Goal: Transaction & Acquisition: Purchase product/service

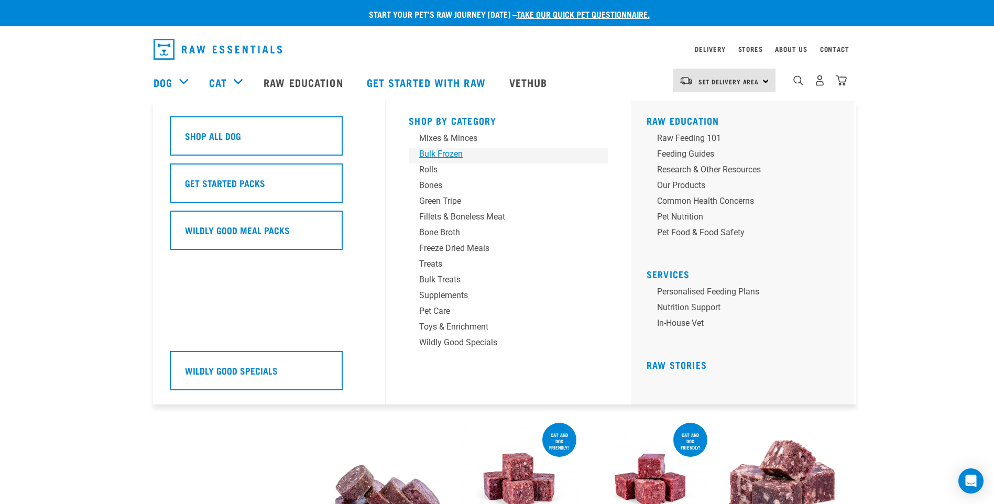
click at [440, 150] on div "Bulk Frozen" at bounding box center [501, 154] width 164 height 13
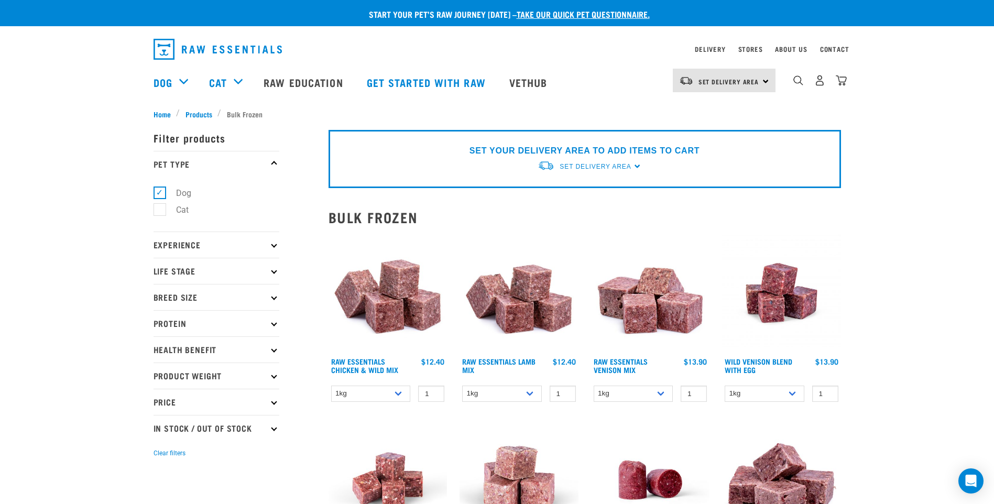
scroll to position [52, 0]
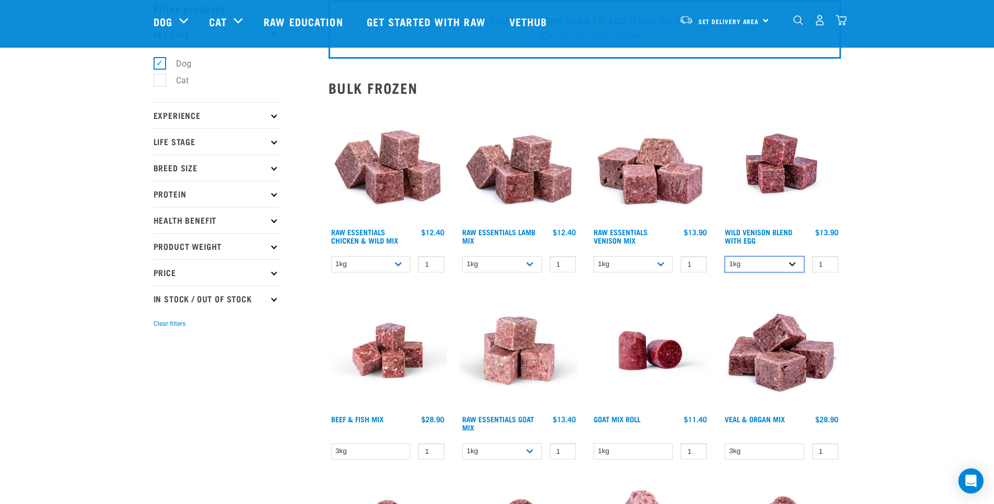
click at [790, 264] on select "1kg 3kg Bulk (10kg)" at bounding box center [765, 264] width 80 height 16
select select "34496"
click at [725, 256] on select "1kg 3kg Bulk (10kg)" at bounding box center [765, 264] width 80 height 16
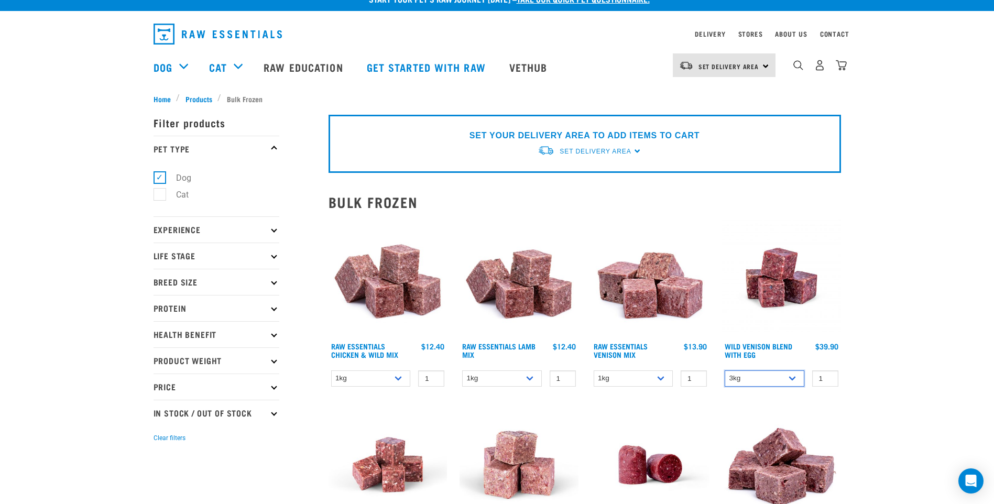
scroll to position [0, 0]
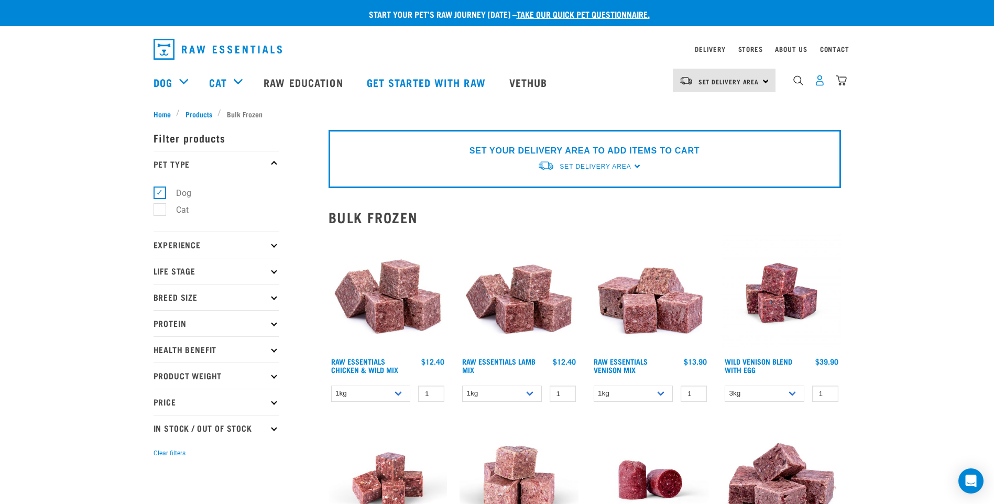
click at [819, 85] on img "dropdown navigation" at bounding box center [820, 80] width 11 height 11
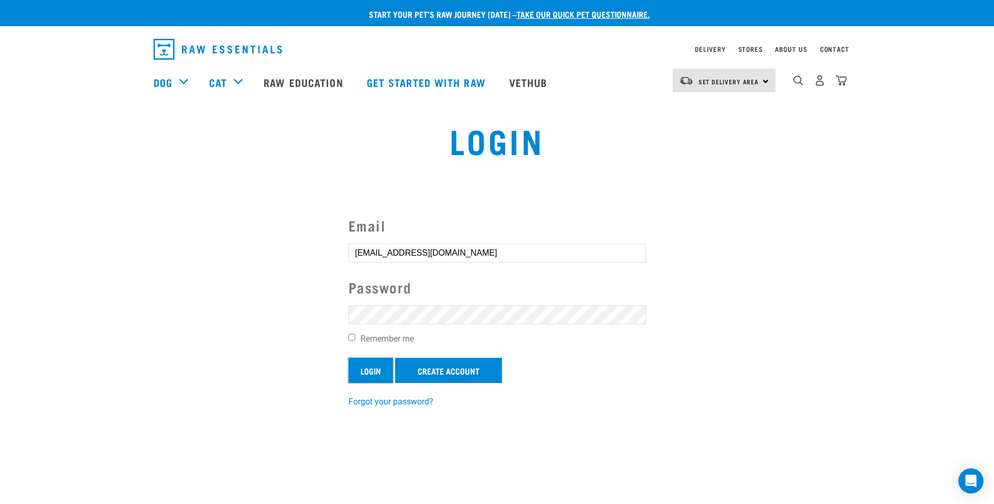
click at [376, 370] on input "Login" at bounding box center [371, 370] width 45 height 25
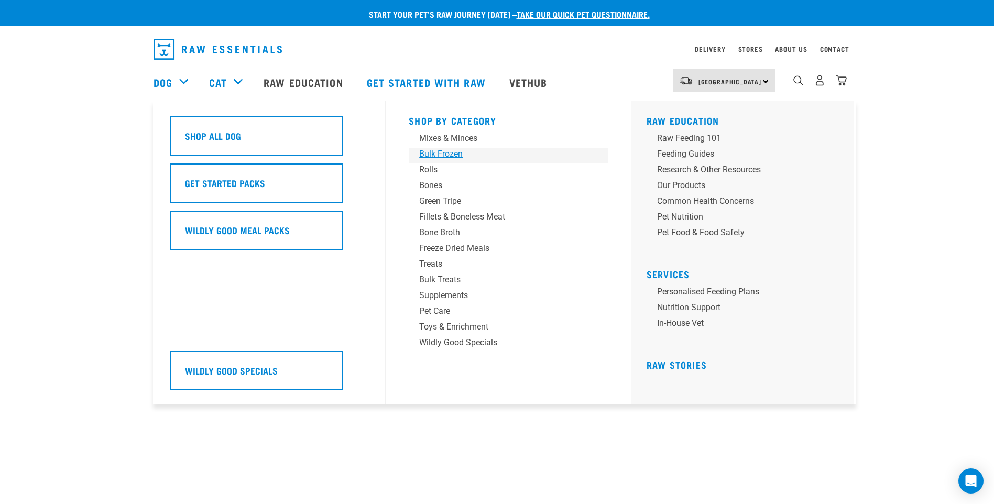
click at [450, 154] on div "Bulk Frozen" at bounding box center [501, 154] width 164 height 13
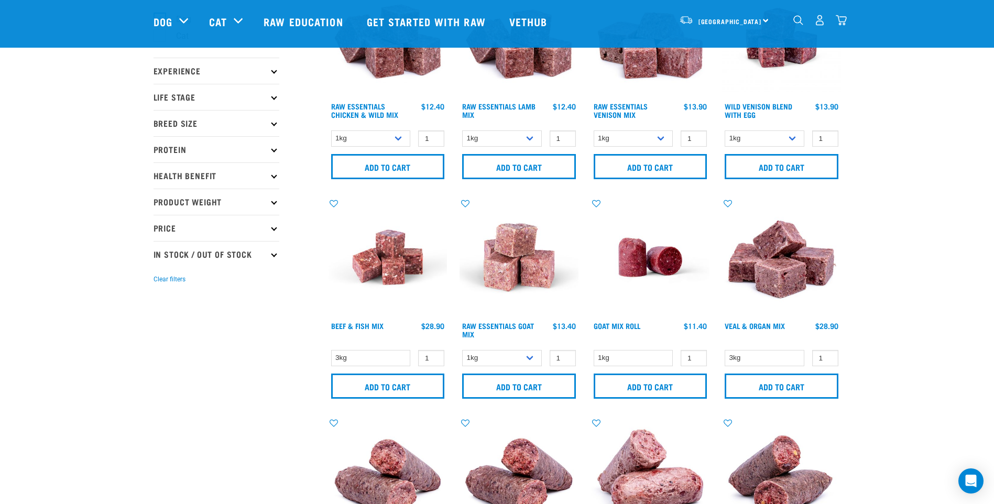
scroll to position [105, 0]
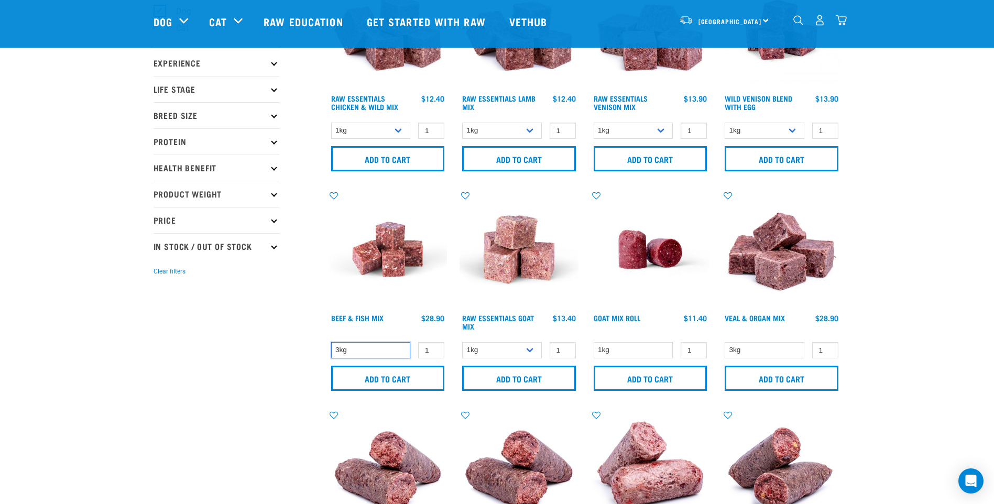
click at [396, 350] on select "3kg" at bounding box center [371, 350] width 80 height 16
click at [431, 351] on input "0" at bounding box center [431, 350] width 26 height 16
click at [435, 346] on input "1" at bounding box center [431, 350] width 26 height 16
type input "2"
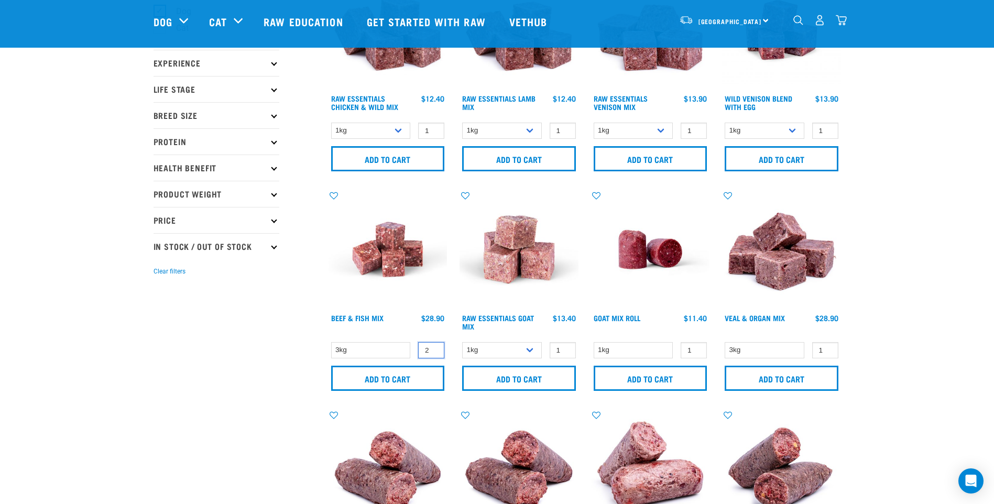
click at [434, 348] on input "2" at bounding box center [431, 350] width 26 height 16
click at [420, 376] on input "Add to cart" at bounding box center [388, 378] width 114 height 25
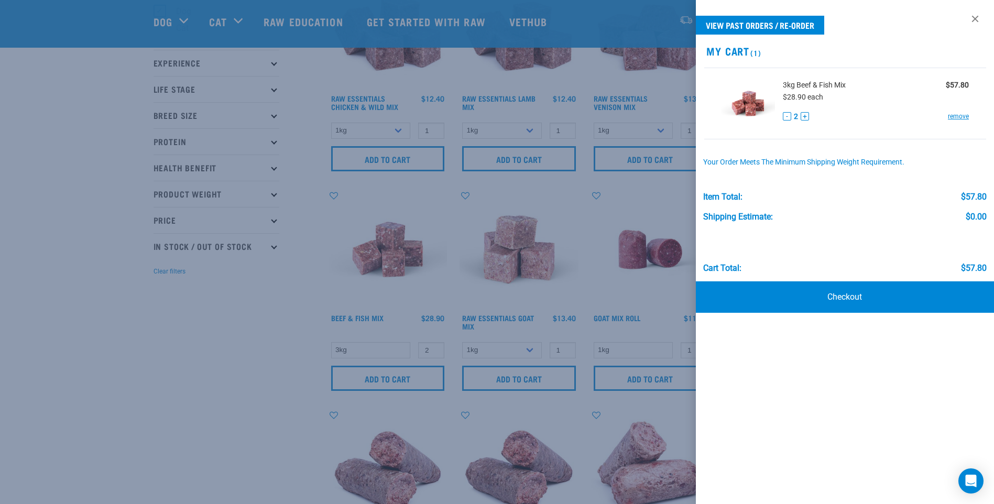
click at [241, 382] on div at bounding box center [497, 252] width 994 height 504
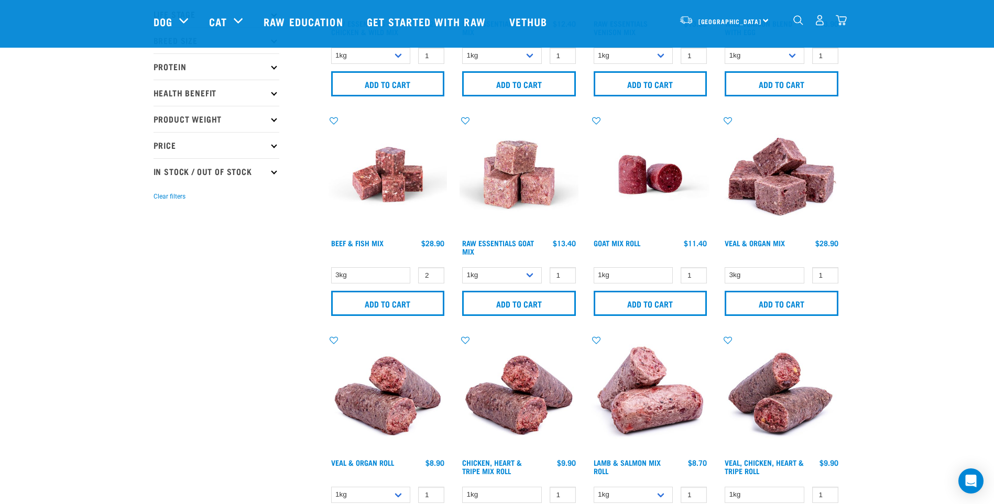
scroll to position [262, 0]
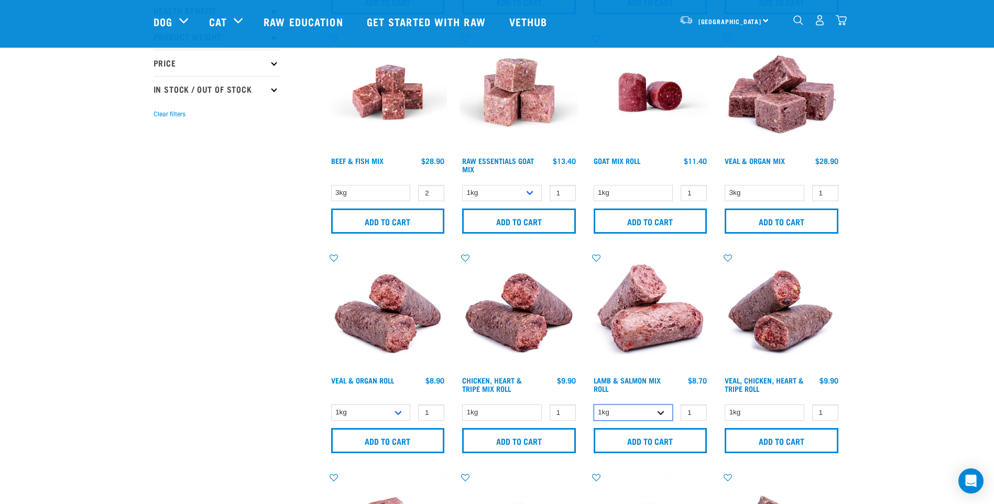
click at [663, 414] on select "1kg Bulk (10kg)" at bounding box center [634, 413] width 80 height 16
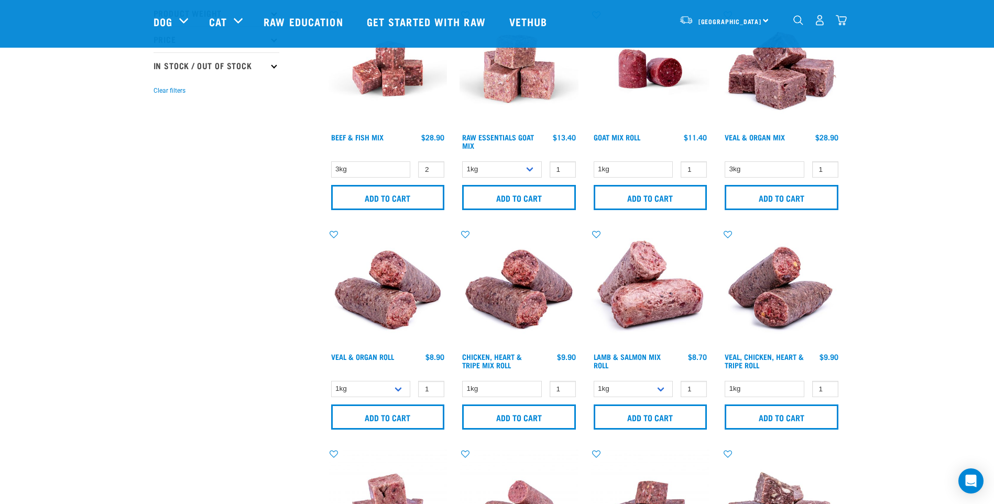
scroll to position [315, 0]
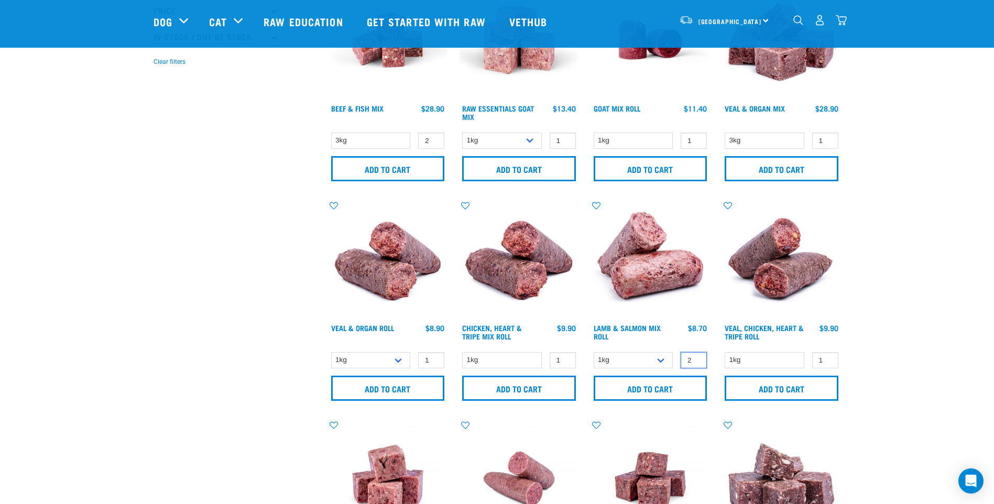
click at [696, 356] on input "2" at bounding box center [694, 360] width 26 height 16
click at [696, 358] on input "3" at bounding box center [694, 360] width 26 height 16
click at [696, 358] on input "4" at bounding box center [694, 360] width 26 height 16
click at [696, 358] on input "5" at bounding box center [694, 360] width 26 height 16
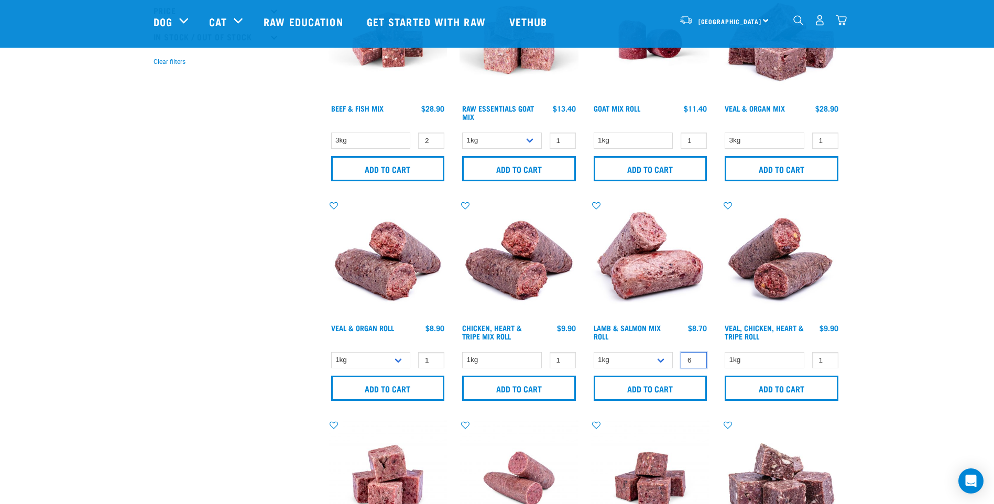
click at [696, 358] on input "6" at bounding box center [694, 360] width 26 height 16
type input "7"
click at [696, 358] on input "7" at bounding box center [694, 360] width 26 height 16
click at [658, 395] on input "Add to cart" at bounding box center [651, 388] width 114 height 25
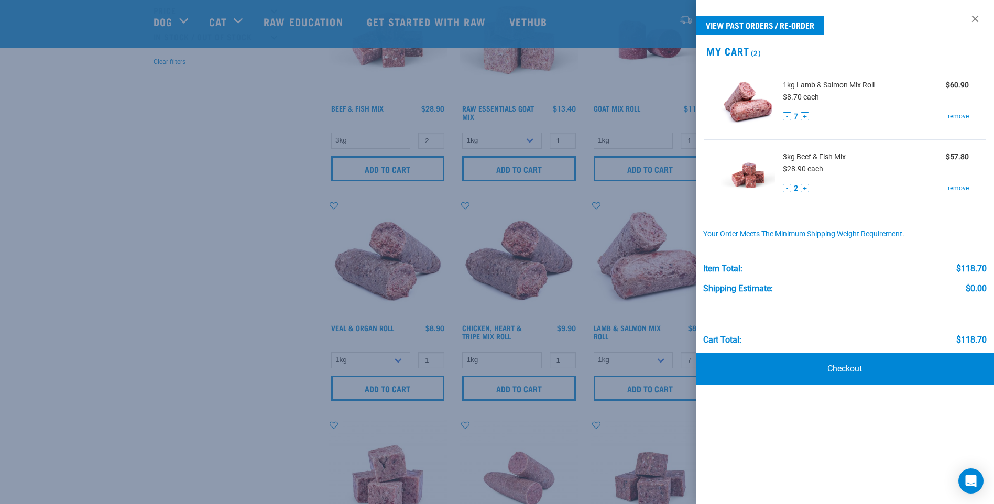
click at [186, 388] on div at bounding box center [497, 252] width 994 height 504
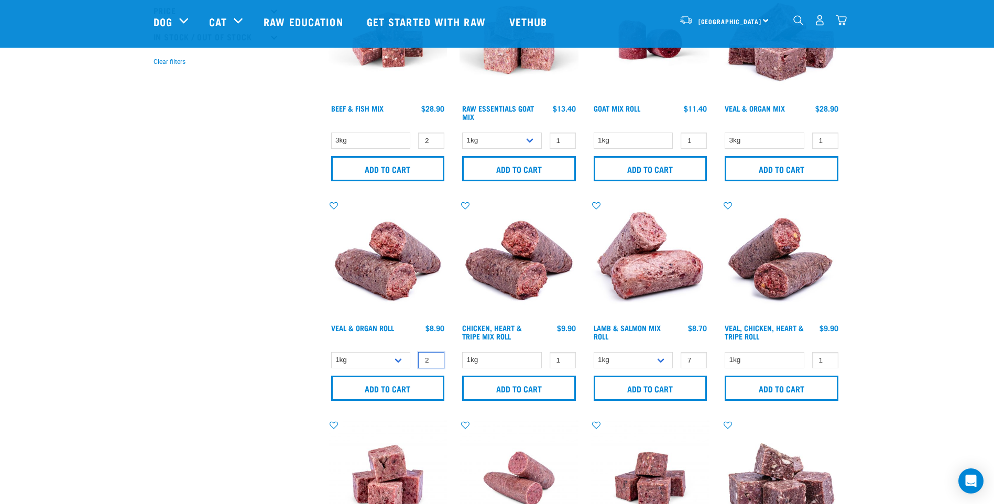
click at [434, 359] on input "2" at bounding box center [431, 360] width 26 height 16
click at [434, 359] on input "3" at bounding box center [431, 360] width 26 height 16
click at [434, 359] on input "4" at bounding box center [431, 360] width 26 height 16
click at [434, 359] on input "5" at bounding box center [431, 360] width 26 height 16
click at [434, 359] on input "6" at bounding box center [431, 360] width 26 height 16
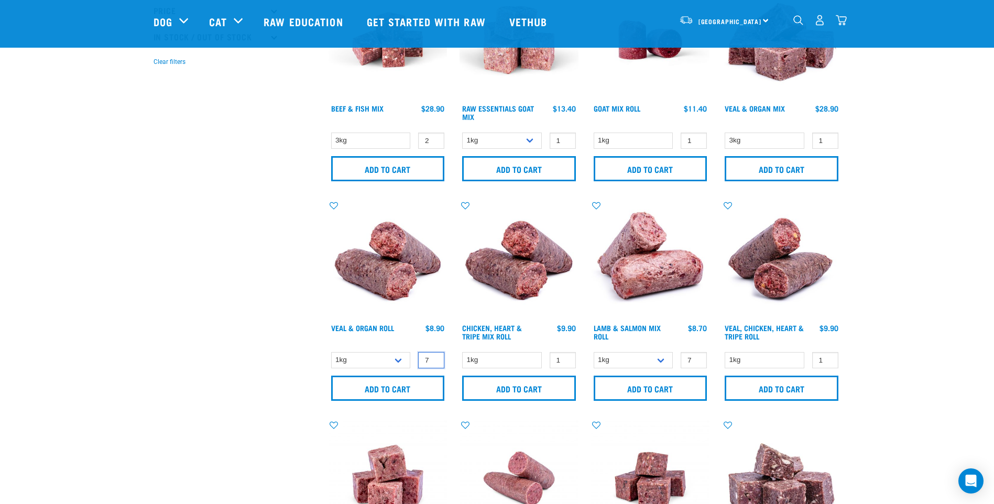
type input "7"
click at [434, 359] on input "7" at bounding box center [431, 360] width 26 height 16
click at [399, 389] on input "Add to cart" at bounding box center [388, 388] width 114 height 25
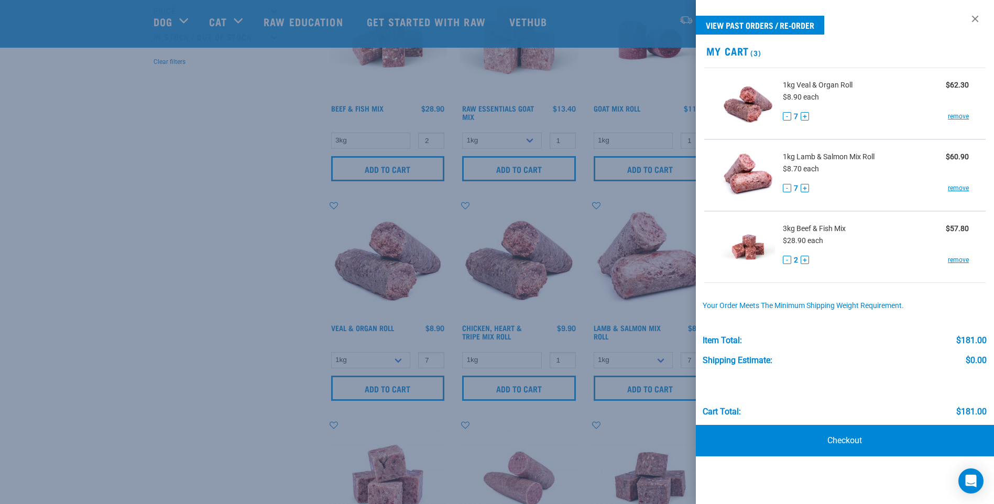
click at [128, 322] on div at bounding box center [497, 252] width 994 height 504
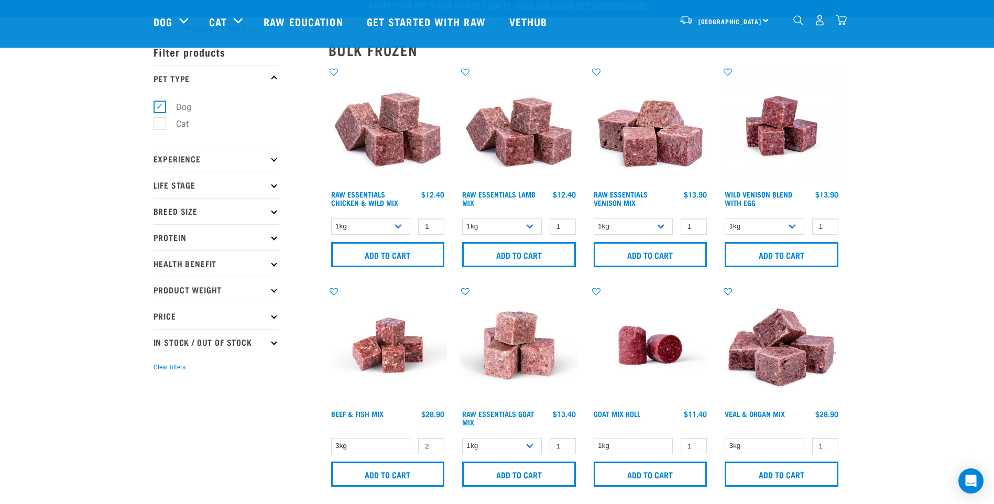
scroll to position [0, 0]
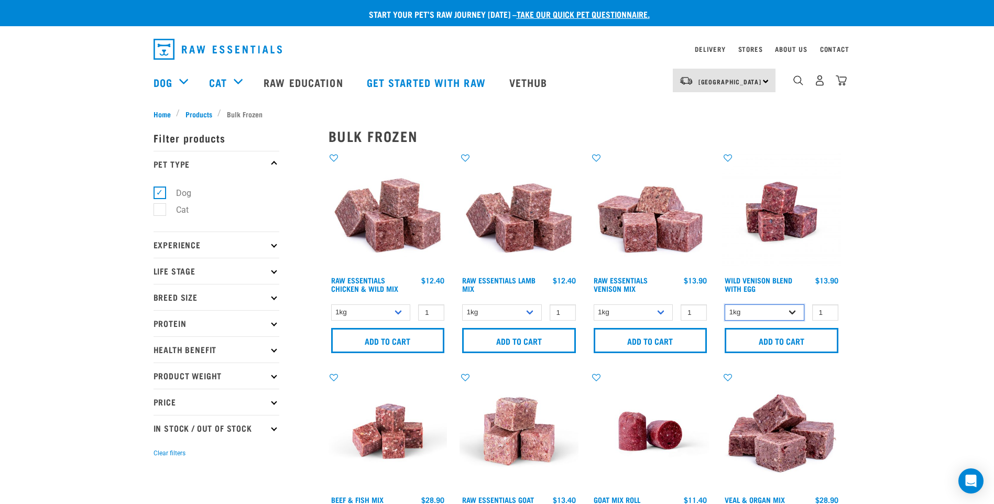
click at [795, 310] on select "1kg 3kg Bulk (10kg)" at bounding box center [765, 313] width 80 height 16
select select "34496"
click at [725, 305] on select "1kg 3kg Bulk (10kg)" at bounding box center [765, 313] width 80 height 16
click at [829, 311] on input "2" at bounding box center [826, 313] width 26 height 16
click at [793, 309] on select "1kg 3kg Bulk (10kg)" at bounding box center [765, 313] width 80 height 16
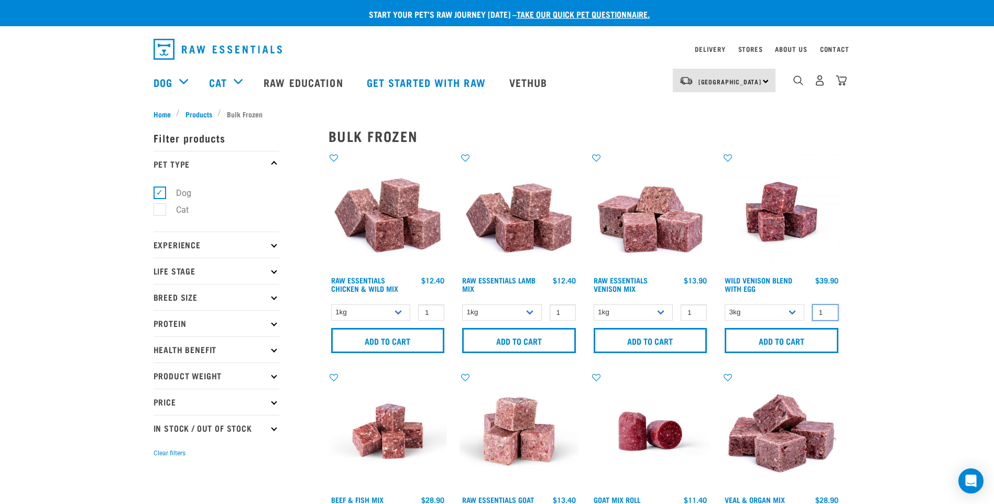
type input "1"
click at [829, 315] on input "1" at bounding box center [826, 313] width 26 height 16
click at [797, 312] on select "1kg 3kg Bulk (10kg)" at bounding box center [765, 313] width 80 height 16
click at [725, 305] on select "1kg 3kg Bulk (10kg)" at bounding box center [765, 313] width 80 height 16
click at [793, 311] on select "1kg 3kg Bulk (10kg)" at bounding box center [765, 313] width 80 height 16
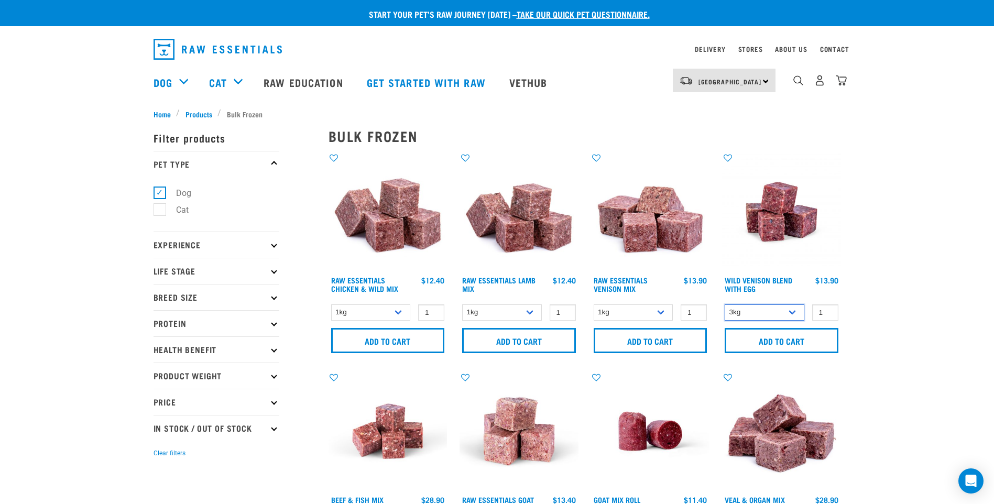
click at [725, 305] on select "1kg 3kg Bulk (10kg)" at bounding box center [765, 313] width 80 height 16
click at [794, 311] on select "1kg 3kg Bulk (10kg)" at bounding box center [765, 313] width 80 height 16
click at [725, 305] on select "1kg 3kg Bulk (10kg)" at bounding box center [765, 313] width 80 height 16
click at [794, 312] on select "1kg 3kg Bulk (10kg)" at bounding box center [765, 313] width 80 height 16
select select "34496"
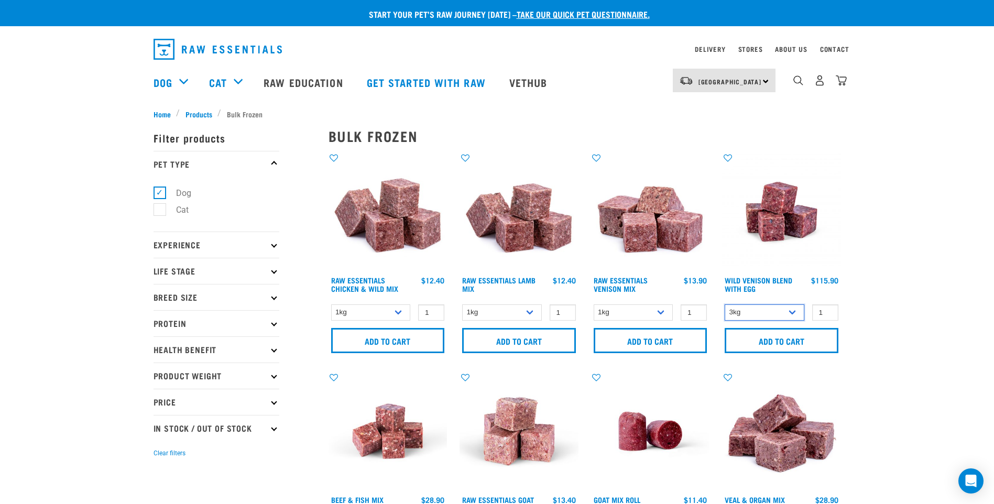
click at [725, 305] on select "1kg 3kg Bulk (10kg)" at bounding box center [765, 313] width 80 height 16
click at [793, 339] on input "Add to cart" at bounding box center [782, 340] width 114 height 25
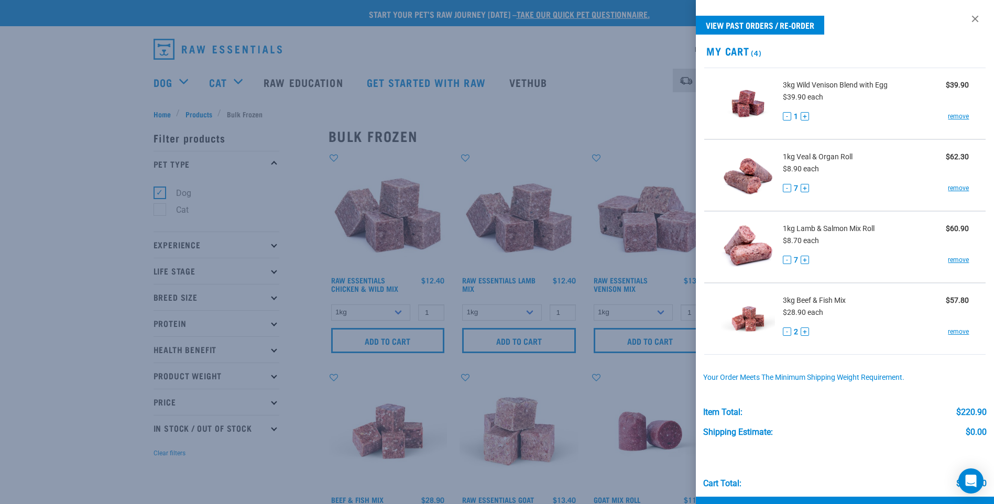
click at [106, 286] on div at bounding box center [497, 252] width 994 height 504
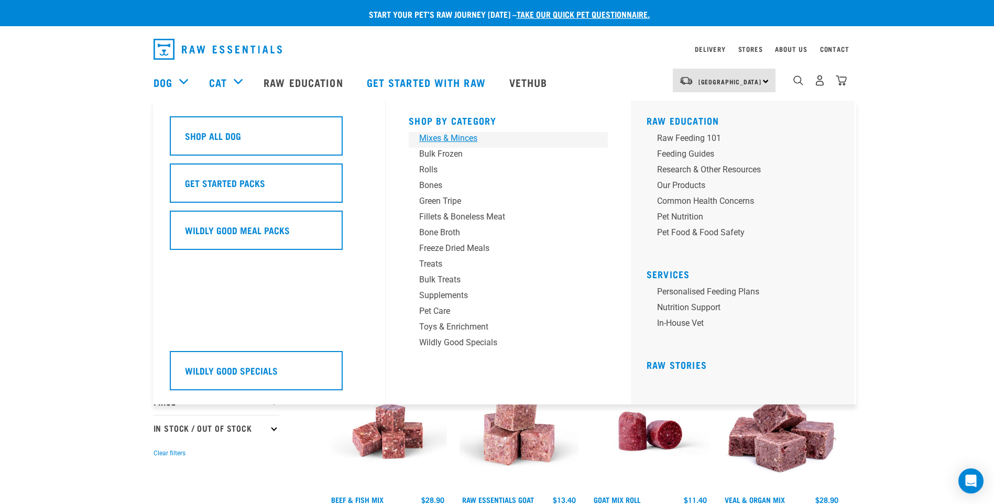
click at [458, 140] on div "Mixes & Minces" at bounding box center [501, 138] width 164 height 13
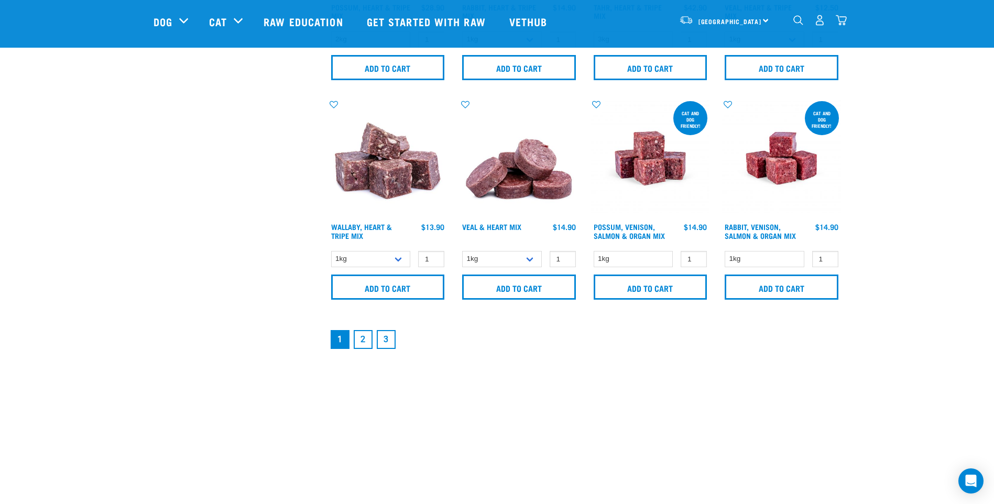
scroll to position [1520, 0]
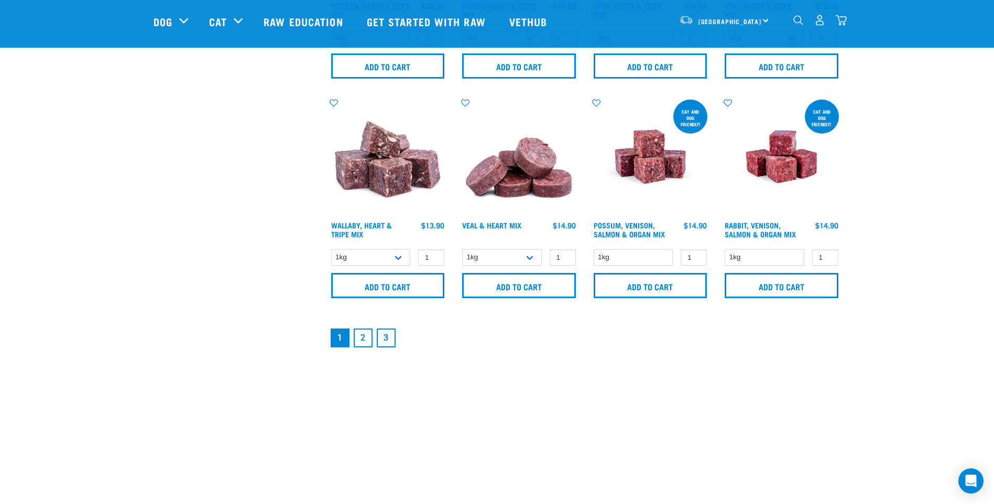
click at [369, 339] on link "2" at bounding box center [363, 338] width 19 height 19
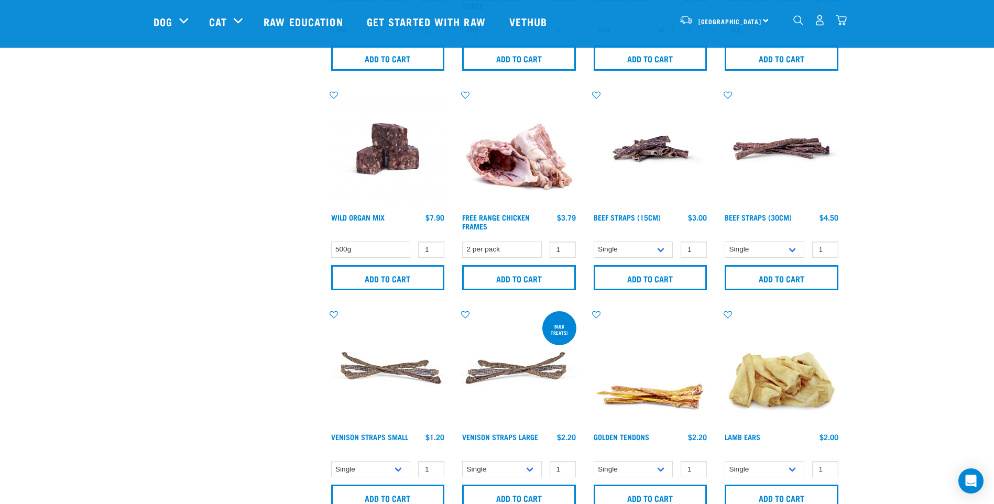
scroll to position [629, 0]
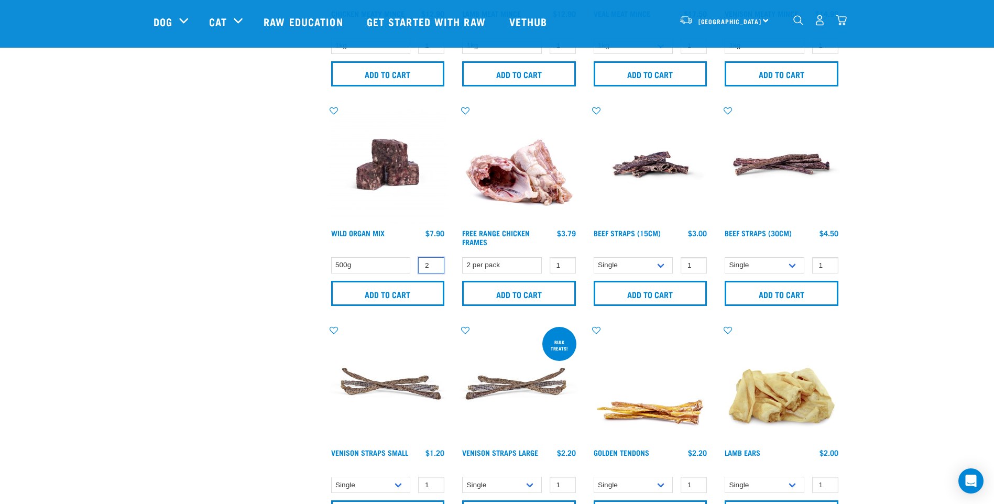
type input "2"
click at [435, 264] on input "2" at bounding box center [431, 265] width 26 height 16
click at [414, 290] on input "Add to cart" at bounding box center [388, 293] width 114 height 25
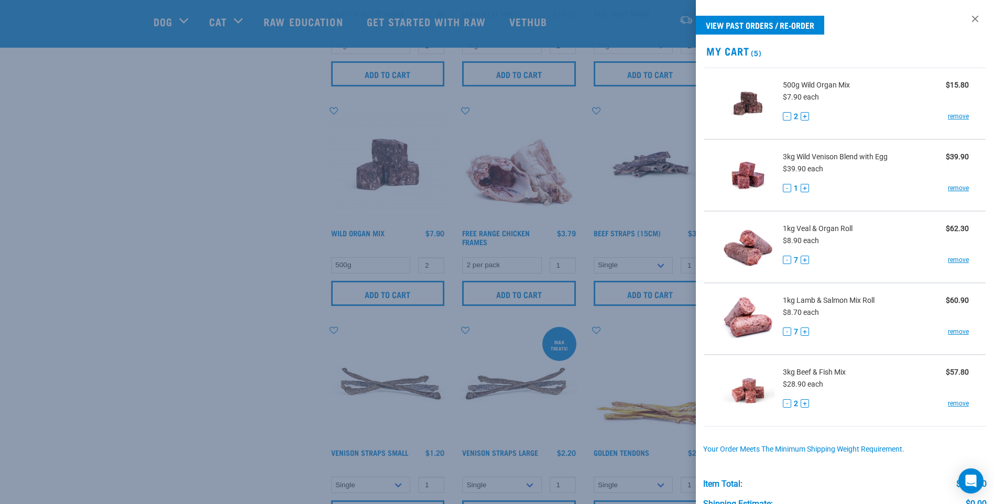
click at [219, 264] on div at bounding box center [497, 252] width 994 height 504
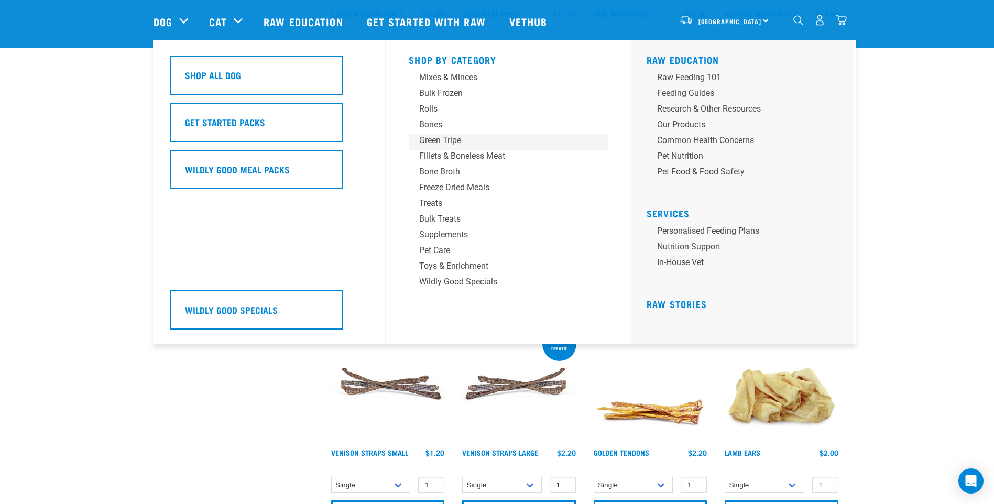
click at [438, 139] on div "Green Tripe" at bounding box center [501, 140] width 164 height 13
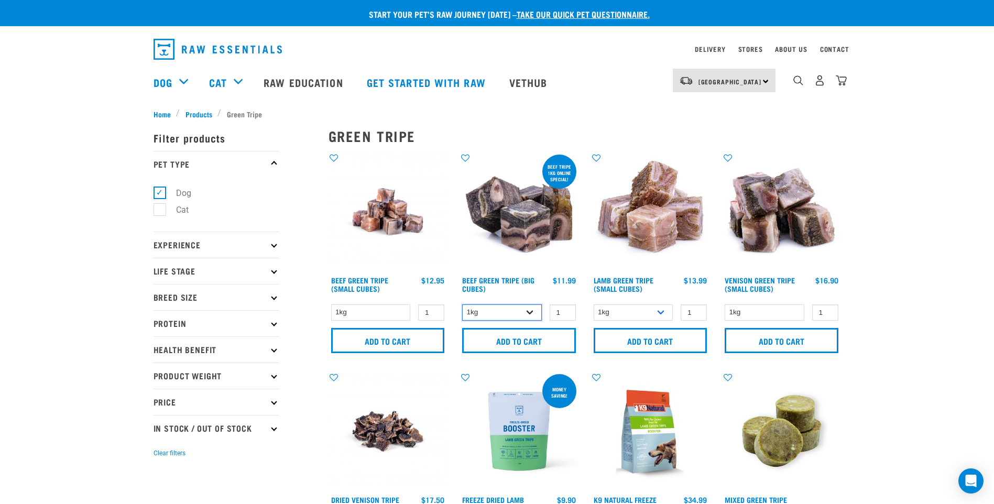
click at [533, 311] on select "1kg 3kg Bulk (10kg)" at bounding box center [502, 313] width 80 height 16
click at [462, 305] on select "1kg 3kg Bulk (10kg)" at bounding box center [502, 313] width 80 height 16
click at [531, 316] on select "1kg 3kg Bulk (10kg)" at bounding box center [502, 313] width 80 height 16
select select "345"
click at [462, 305] on select "1kg 3kg Bulk (10kg)" at bounding box center [502, 313] width 80 height 16
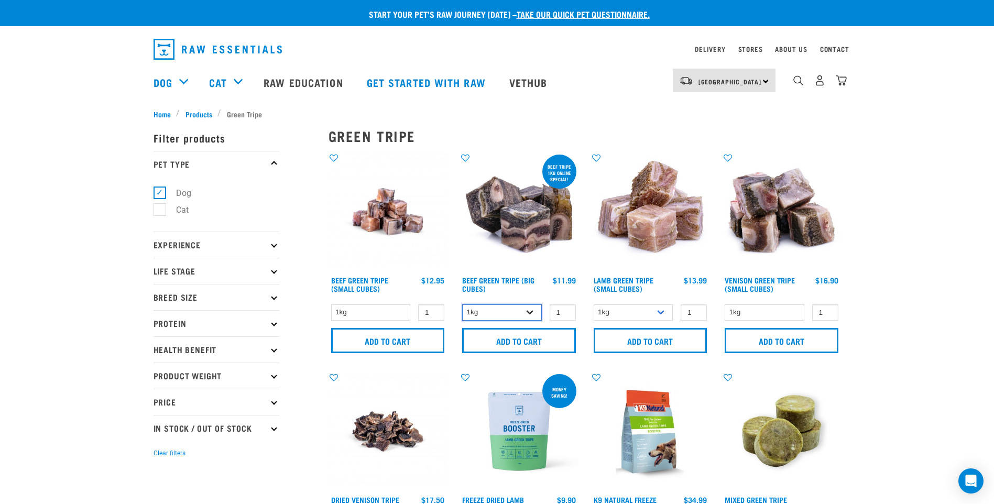
click at [530, 311] on select "1kg 3kg Bulk (10kg)" at bounding box center [502, 313] width 80 height 16
click at [570, 315] on input "1" at bounding box center [563, 313] width 26 height 16
click at [663, 313] on select "1kg 3kg" at bounding box center [634, 313] width 80 height 16
click at [662, 313] on select "1kg 3kg" at bounding box center [634, 313] width 80 height 16
click at [565, 310] on input "2" at bounding box center [563, 313] width 26 height 16
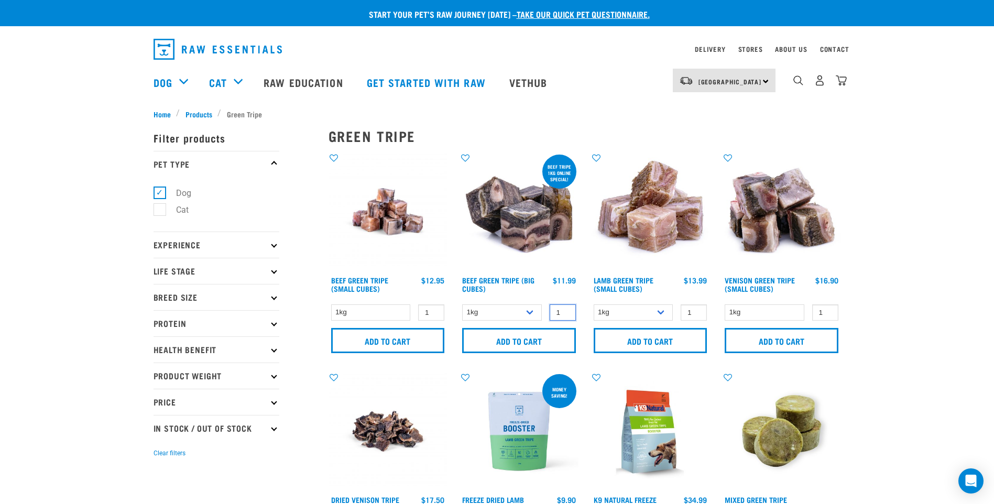
type input "1"
click at [566, 315] on input "1" at bounding box center [563, 313] width 26 height 16
click at [536, 313] on select "1kg 3kg Bulk (10kg)" at bounding box center [502, 313] width 80 height 16
click at [462, 305] on select "1kg 3kg Bulk (10kg)" at bounding box center [502, 313] width 80 height 16
click at [538, 339] on input "Add to cart" at bounding box center [519, 340] width 114 height 25
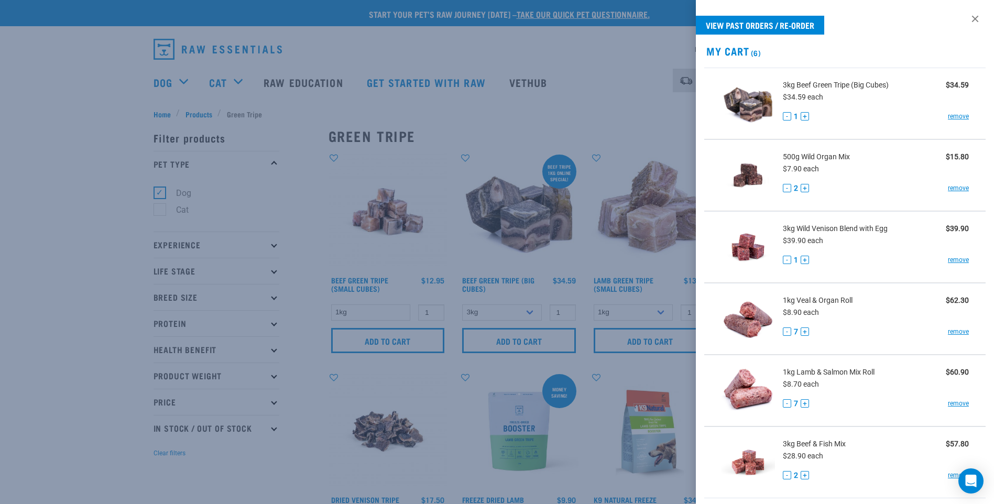
click at [68, 241] on div at bounding box center [497, 252] width 994 height 504
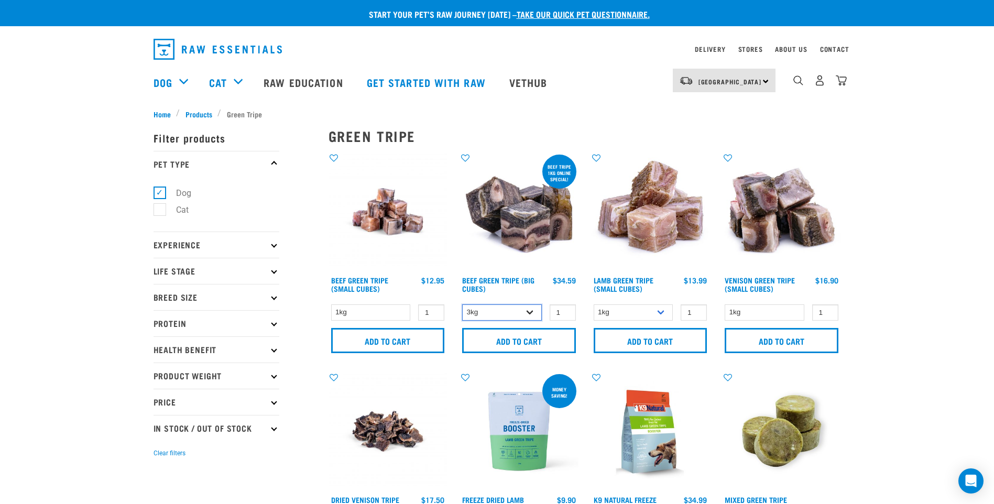
click at [531, 309] on select "1kg 3kg Bulk (10kg)" at bounding box center [502, 313] width 80 height 16
select select "345"
click at [462, 305] on select "1kg 3kg Bulk (10kg)" at bounding box center [502, 313] width 80 height 16
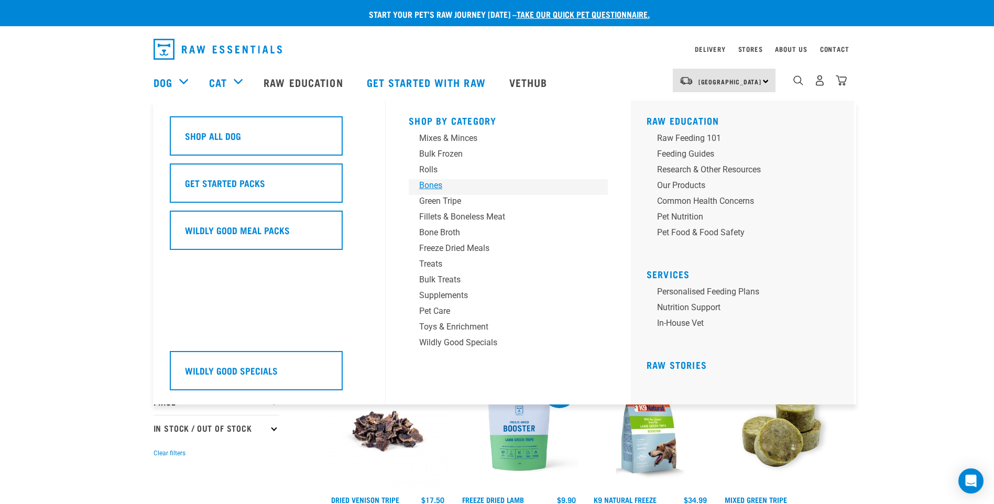
click at [431, 186] on div "Bones" at bounding box center [501, 185] width 164 height 13
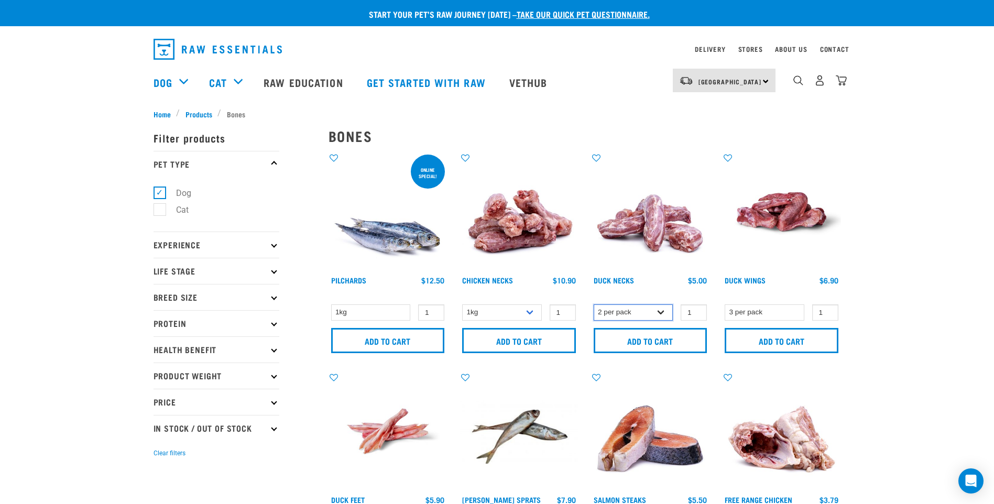
click at [664, 309] on select "2 per pack 6 per pack" at bounding box center [634, 313] width 80 height 16
select select "810"
click at [594, 305] on select "2 per pack 6 per pack" at bounding box center [634, 313] width 80 height 16
click at [697, 311] on input "2" at bounding box center [694, 313] width 26 height 16
click at [697, 311] on input "3" at bounding box center [694, 313] width 26 height 16
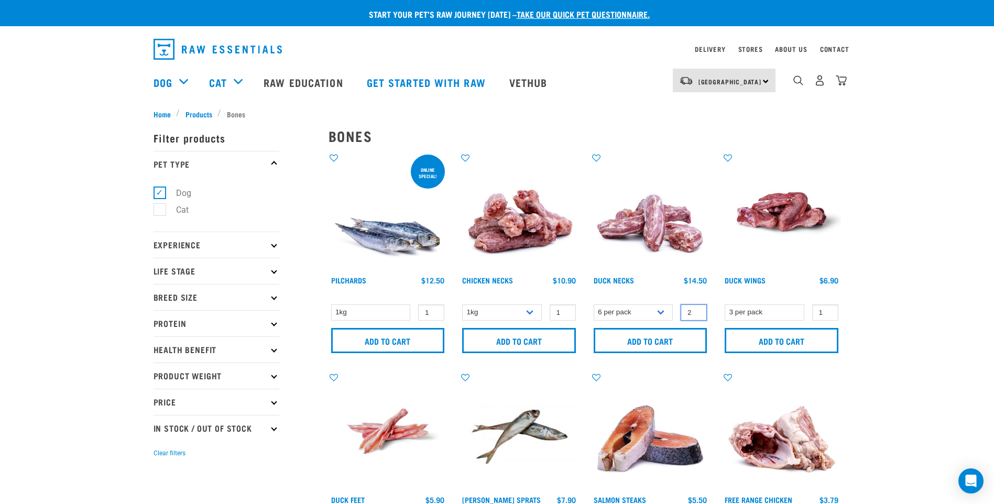
type input "2"
click at [696, 314] on input "2" at bounding box center [694, 313] width 26 height 16
click at [624, 278] on link "Duck Necks" at bounding box center [614, 280] width 40 height 4
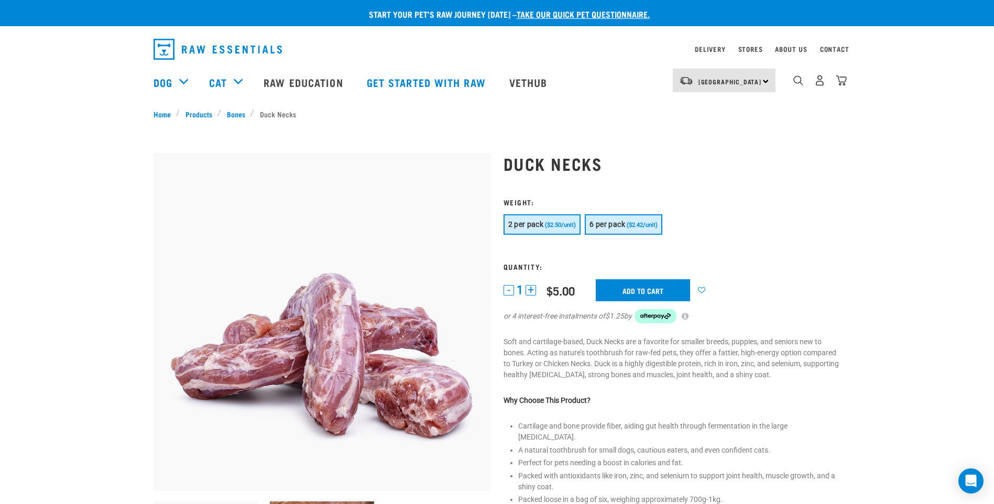
click at [640, 227] on span "($2.42/unit)" at bounding box center [642, 225] width 31 height 7
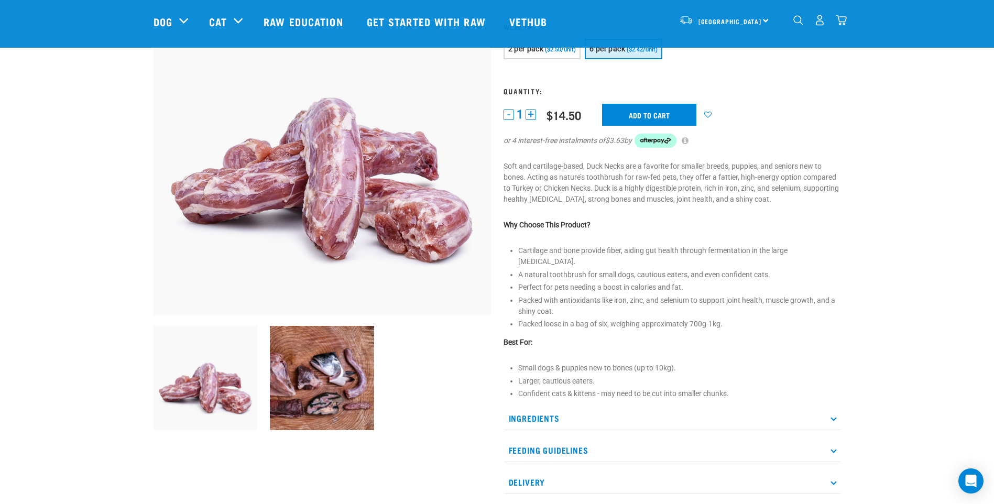
scroll to position [105, 0]
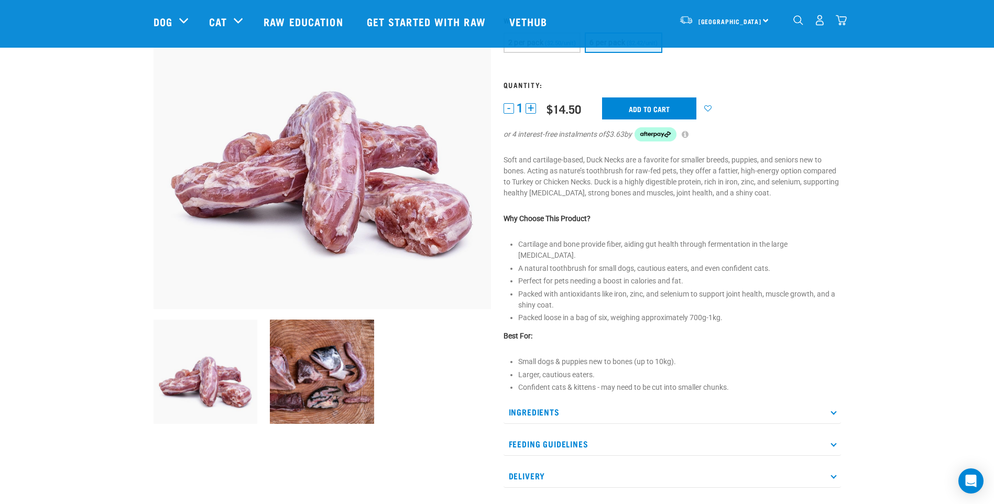
click at [532, 110] on button "+" at bounding box center [531, 108] width 10 height 10
click at [656, 110] on input "Add to cart" at bounding box center [649, 109] width 94 height 22
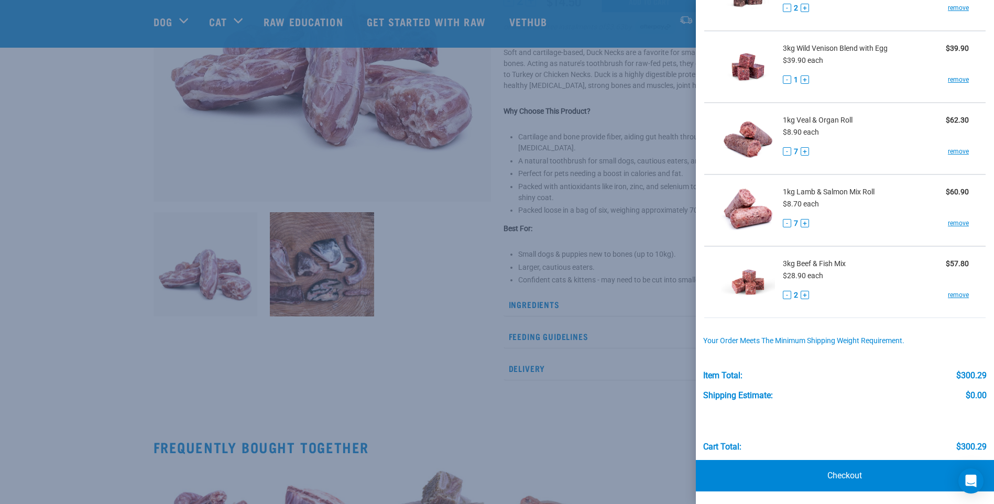
scroll to position [419, 0]
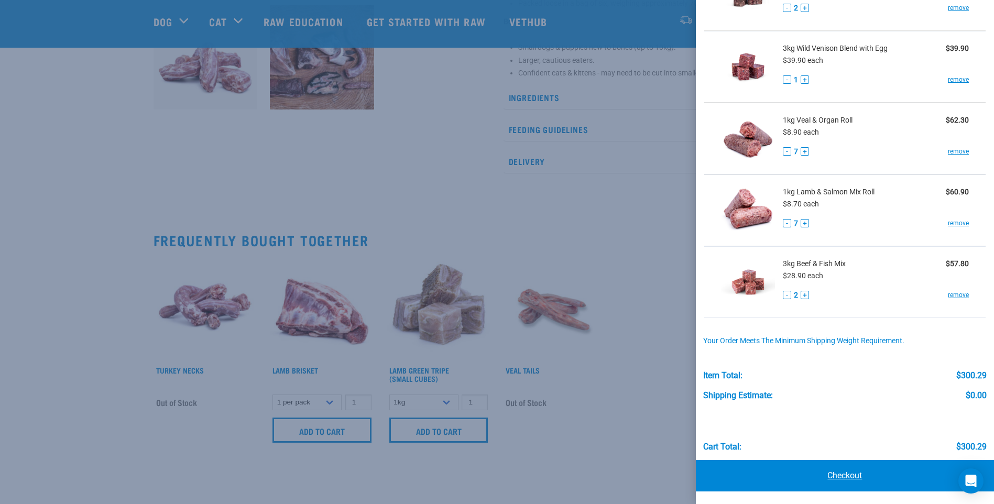
click at [850, 472] on link "Checkout" at bounding box center [845, 475] width 298 height 31
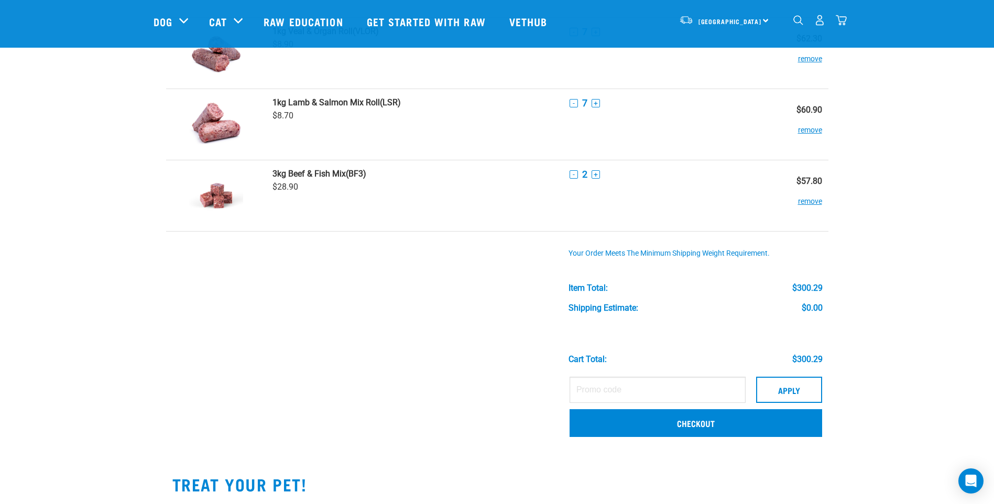
scroll to position [577, 0]
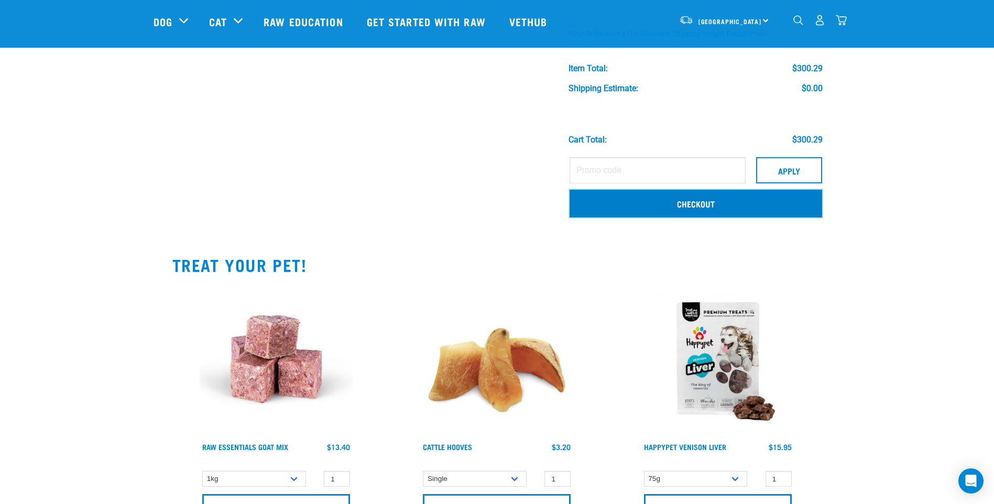
click at [700, 204] on link "Checkout" at bounding box center [696, 203] width 253 height 27
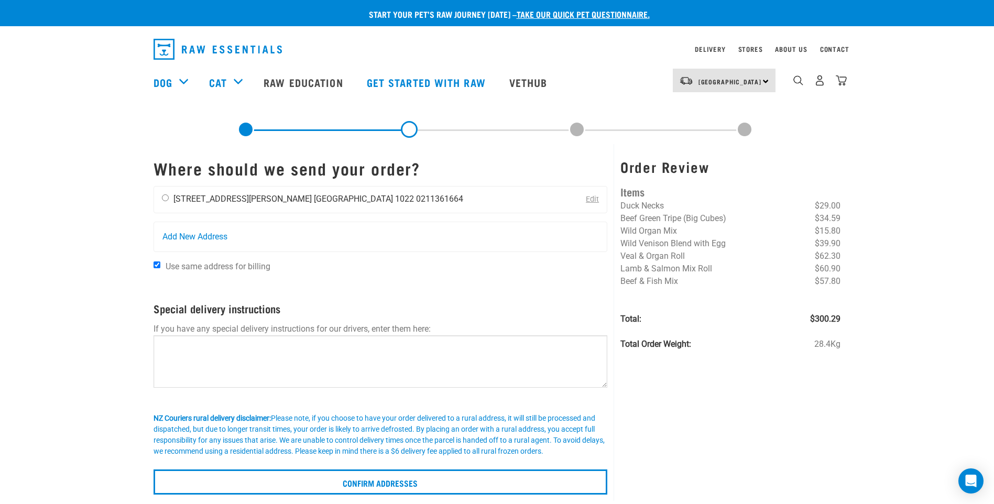
click at [166, 198] on input "radio" at bounding box center [165, 197] width 7 height 7
radio input "true"
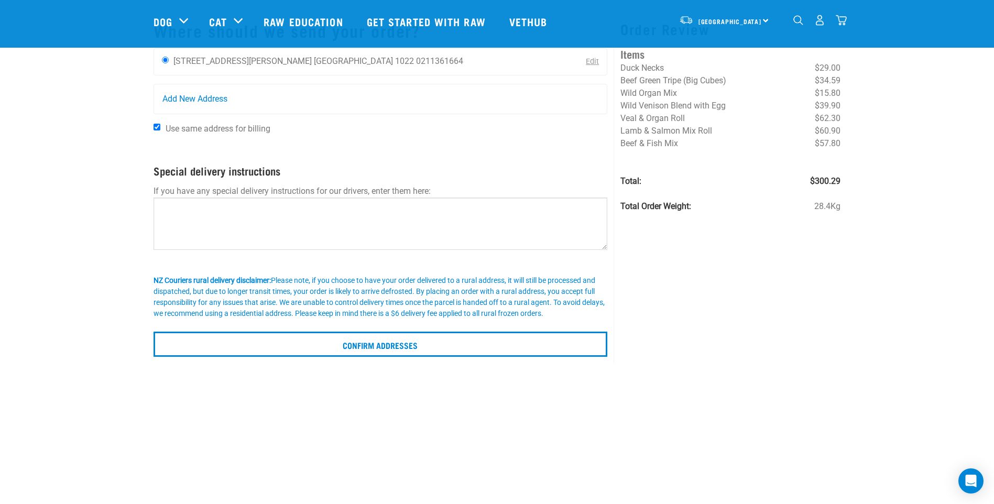
scroll to position [157, 0]
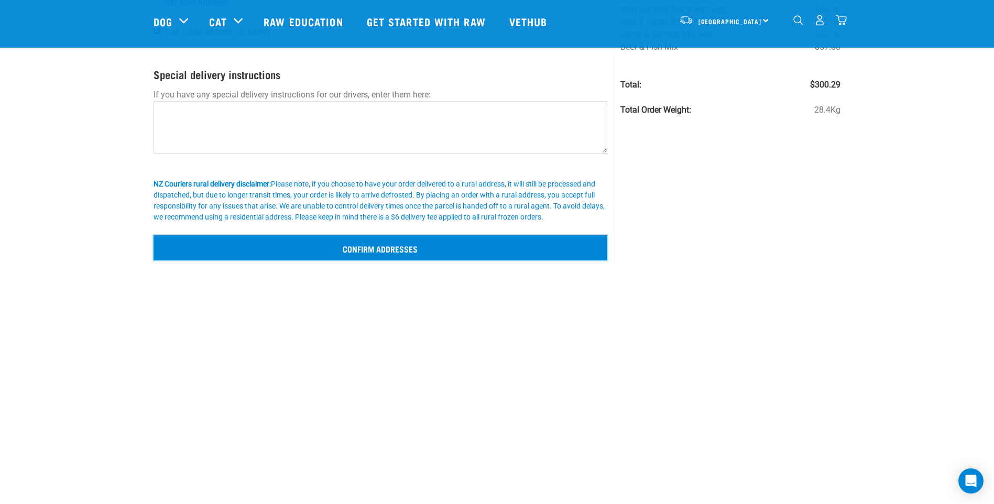
click at [392, 251] on input "Confirm addresses" at bounding box center [381, 247] width 455 height 25
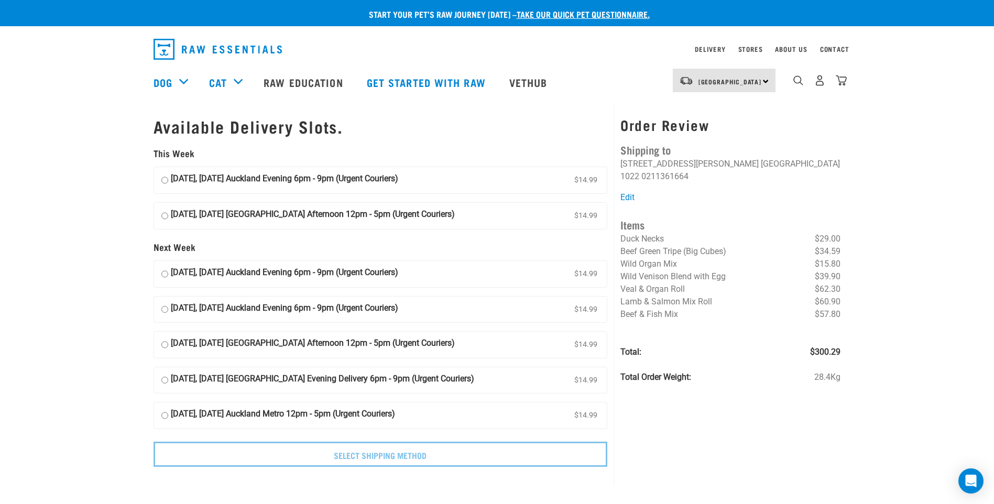
click at [166, 181] on input "12 September, Friday Auckland Evening 6pm - 9pm (Urgent Couriers) $14.99" at bounding box center [164, 180] width 7 height 16
radio input "true"
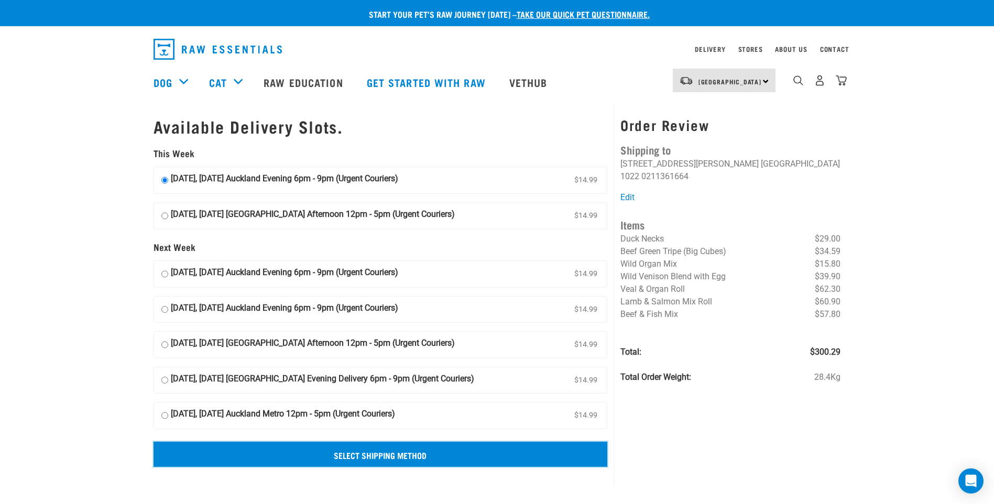
click at [413, 461] on input "Select Shipping Method" at bounding box center [381, 454] width 455 height 25
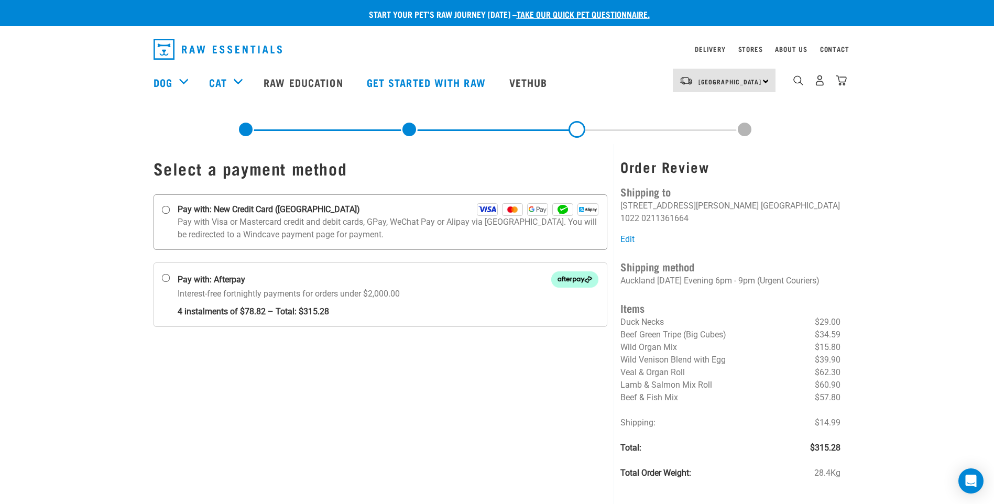
click at [164, 209] on input "Pay with: New Credit Card ([GEOGRAPHIC_DATA])" at bounding box center [165, 210] width 8 height 8
radio input "true"
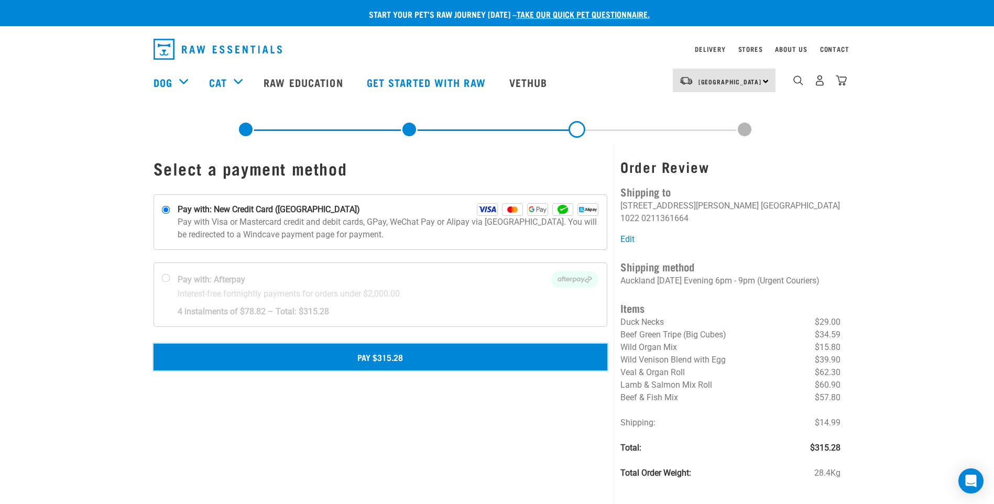
click at [398, 359] on button "Pay $315.28" at bounding box center [381, 357] width 455 height 26
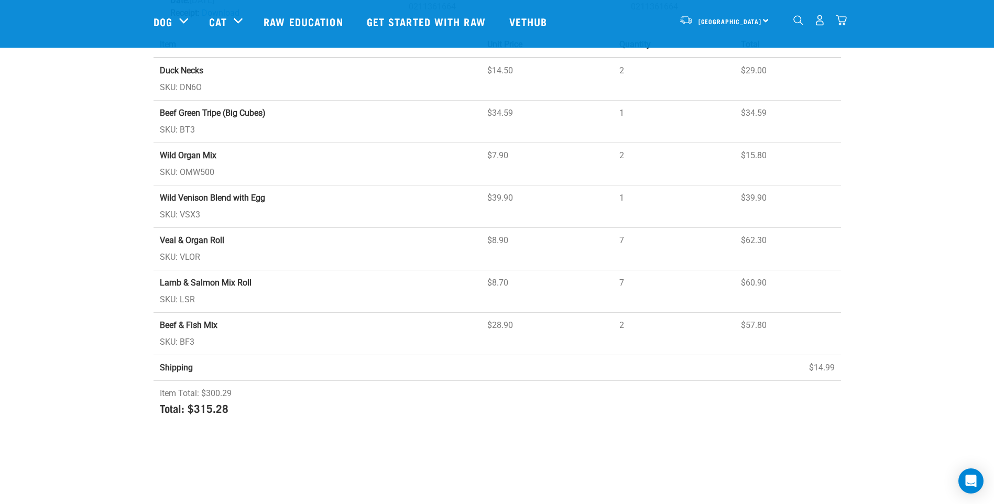
scroll to position [210, 0]
